Goal: Information Seeking & Learning: Learn about a topic

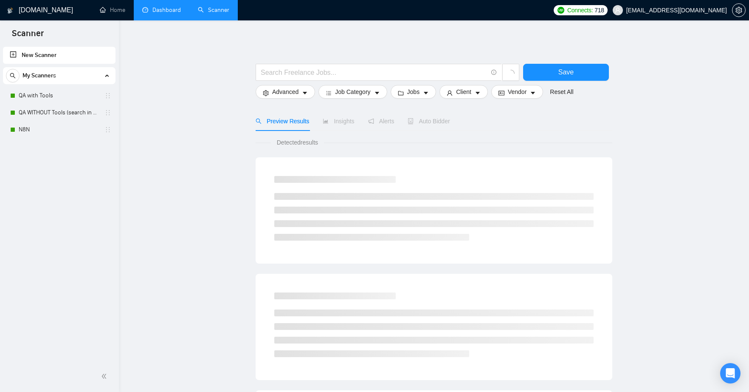
click at [157, 10] on link "Dashboard" at bounding box center [161, 9] width 39 height 7
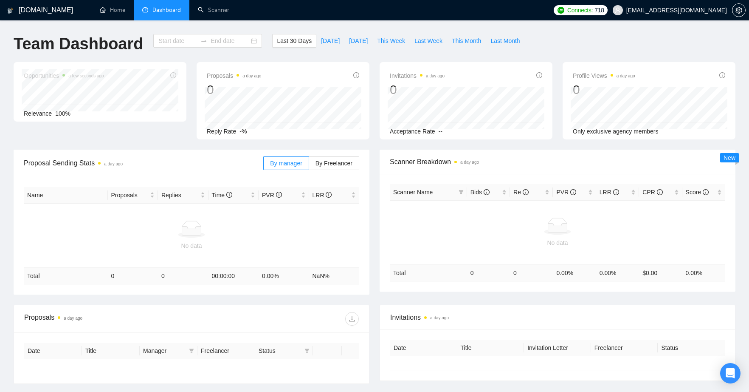
type input "[DATE]"
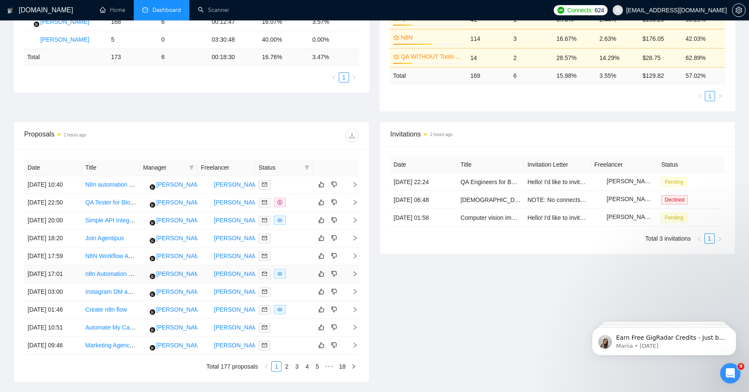
scroll to position [231, 0]
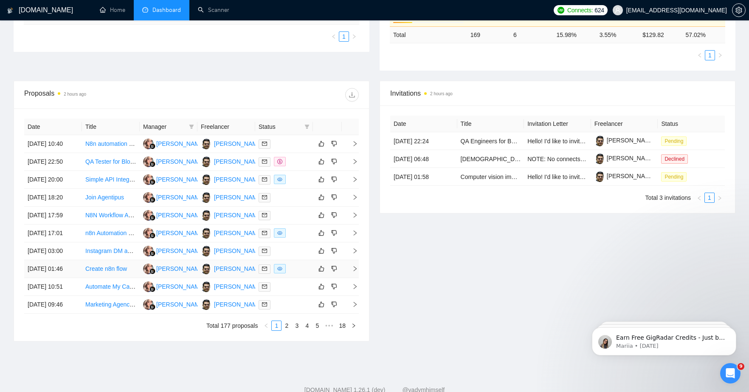
click at [115, 272] on link "Create n8n flow" at bounding box center [106, 268] width 42 height 7
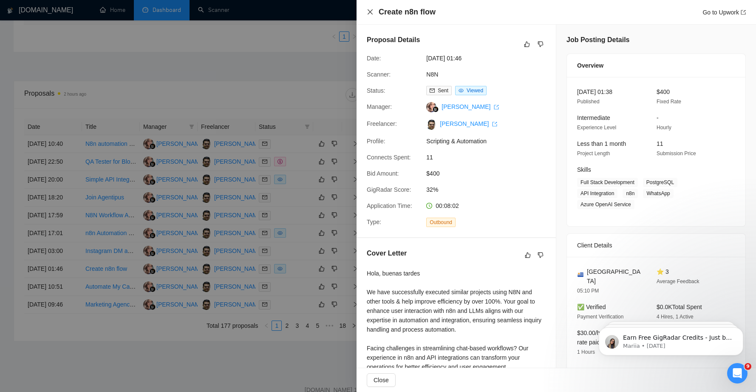
click at [371, 12] on icon "close" at bounding box center [370, 11] width 7 height 7
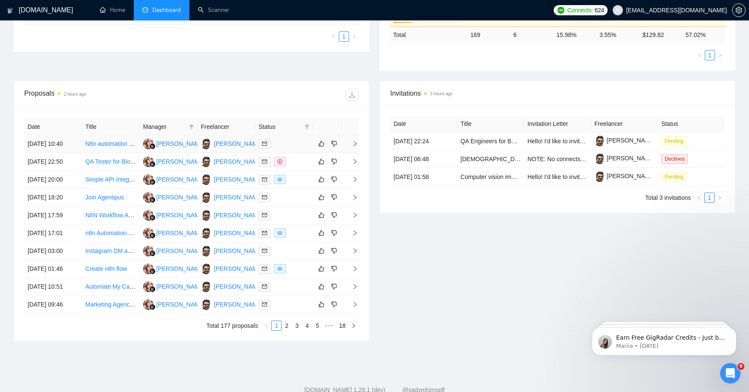
click at [115, 147] on link "N8n automation expert" at bounding box center [115, 143] width 60 height 7
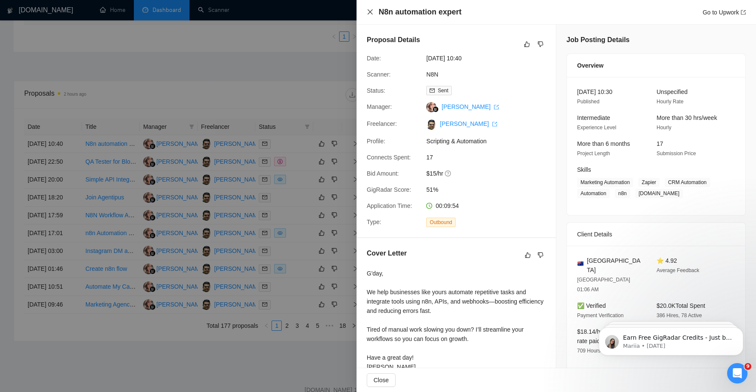
click at [369, 9] on icon "close" at bounding box center [370, 11] width 7 height 7
